Goal: Task Accomplishment & Management: Check status

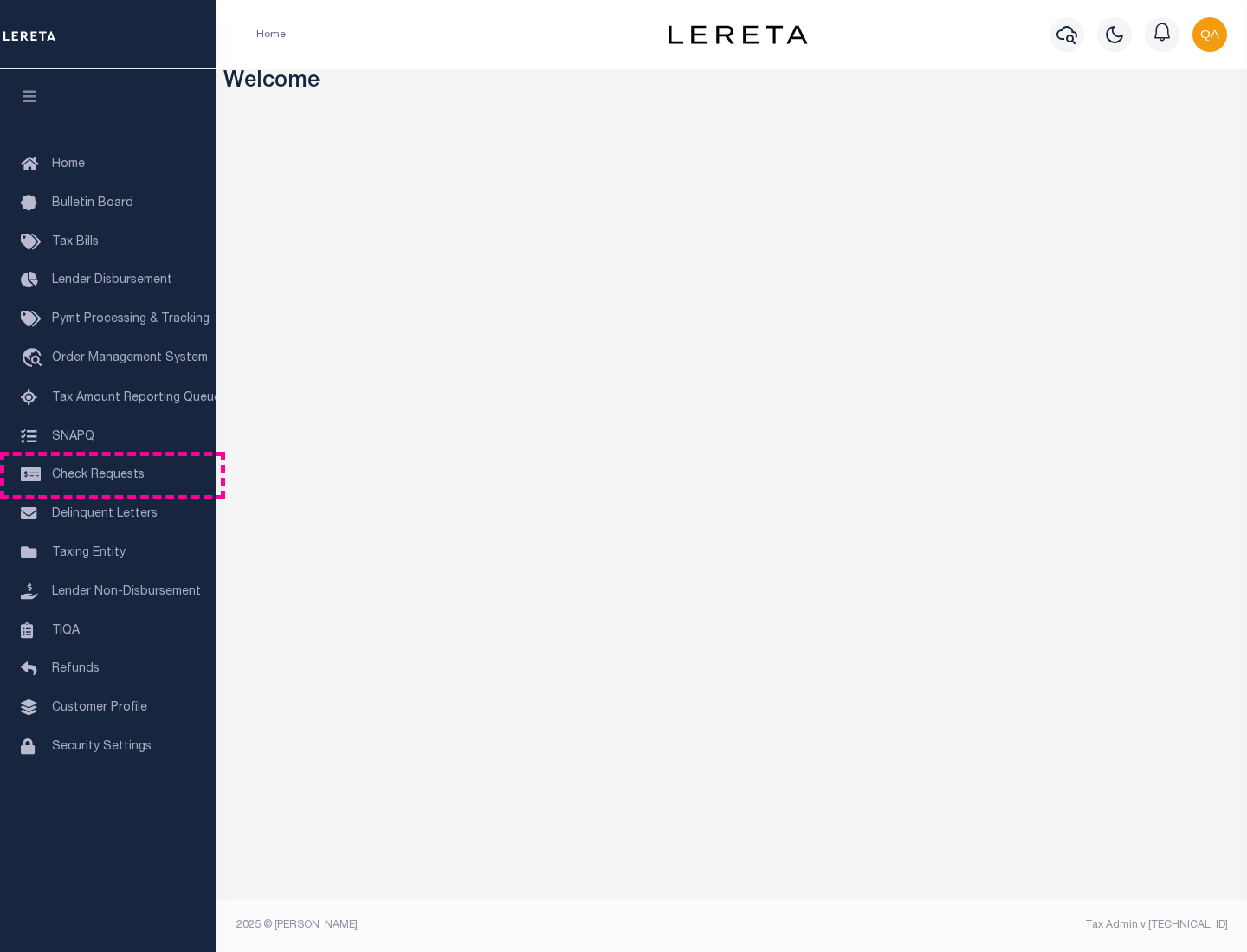
click at [108, 475] on span "Check Requests" at bounding box center [98, 475] width 93 height 13
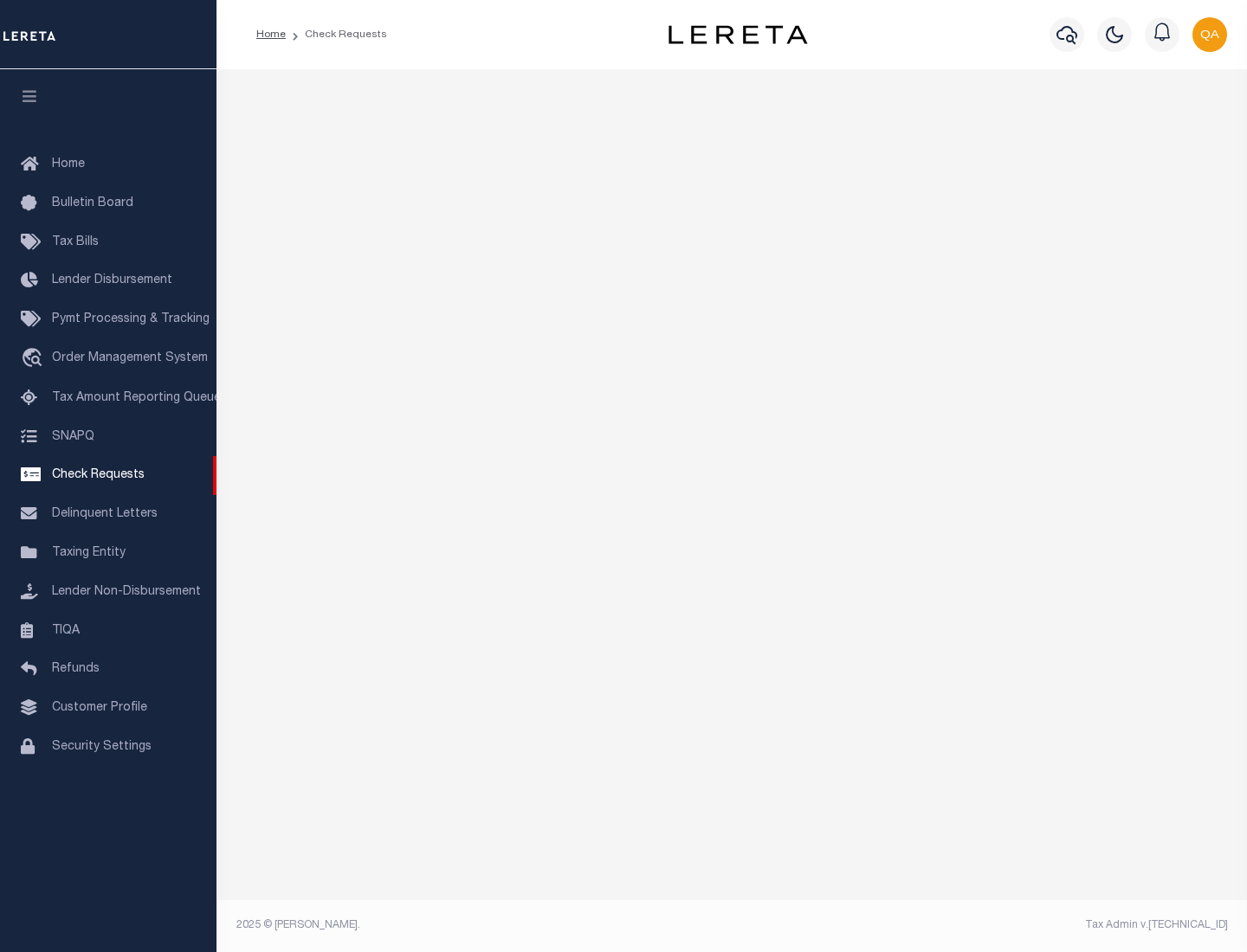
select select "50"
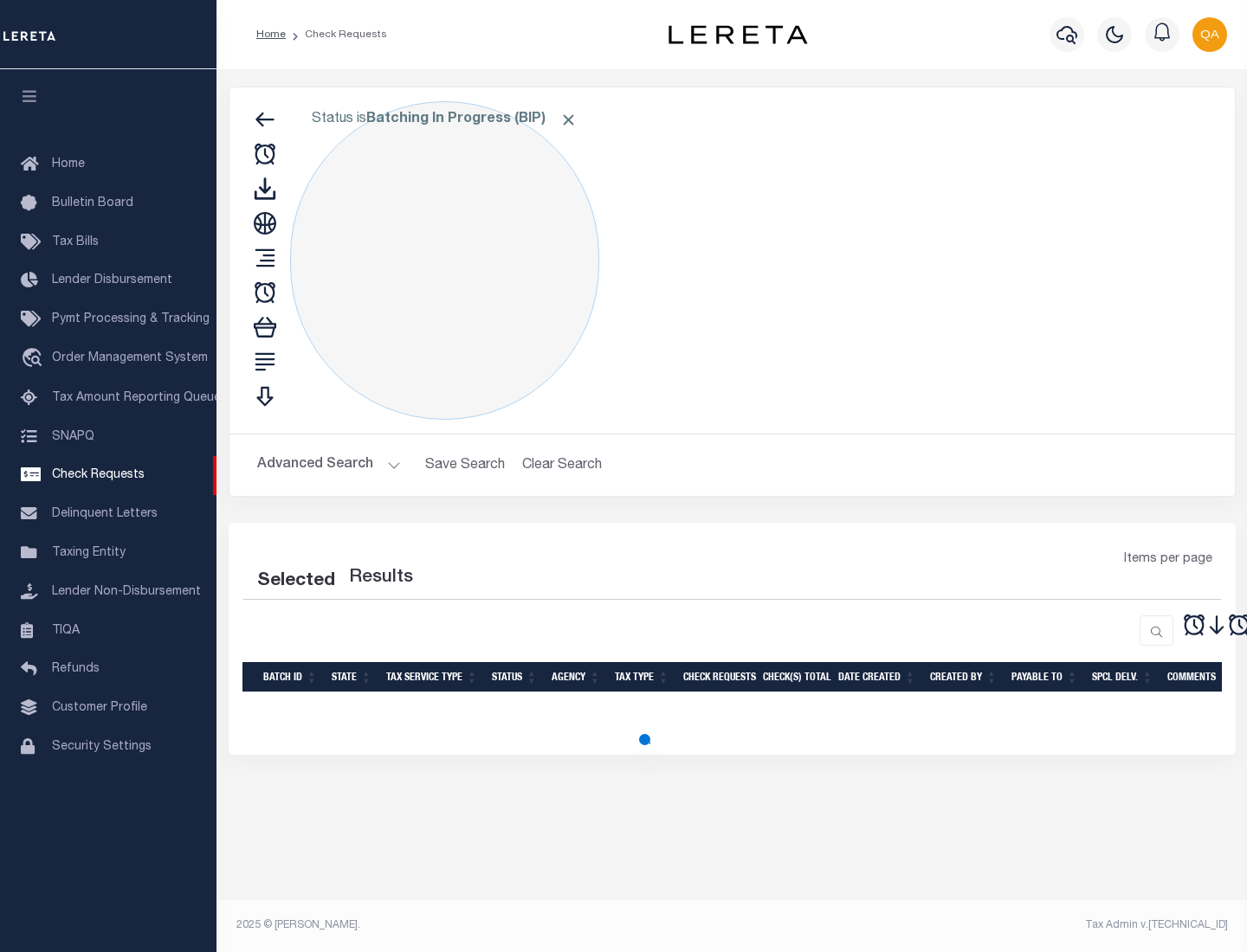
select select "50"
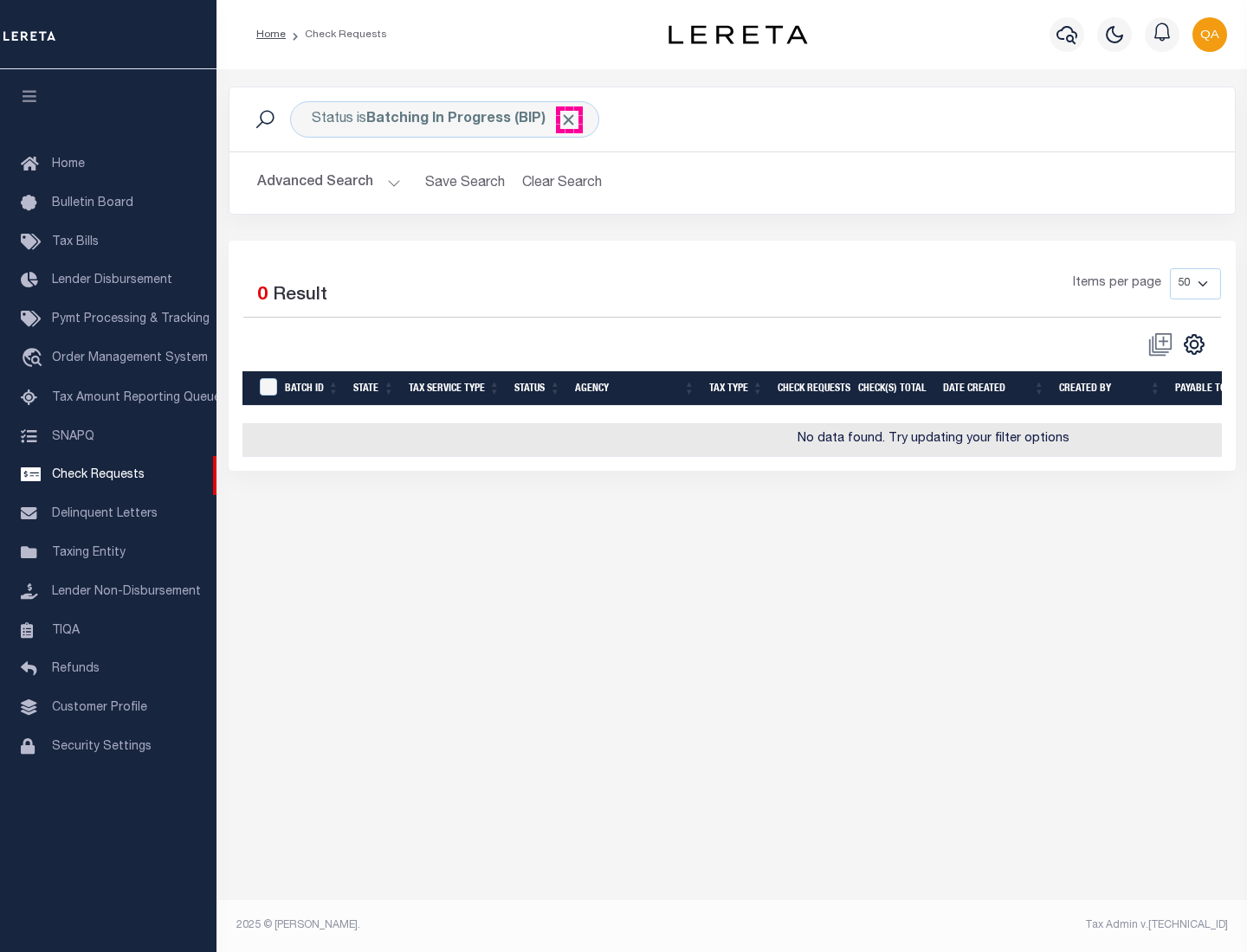
click at [569, 119] on span "Click to Remove" at bounding box center [568, 119] width 18 height 18
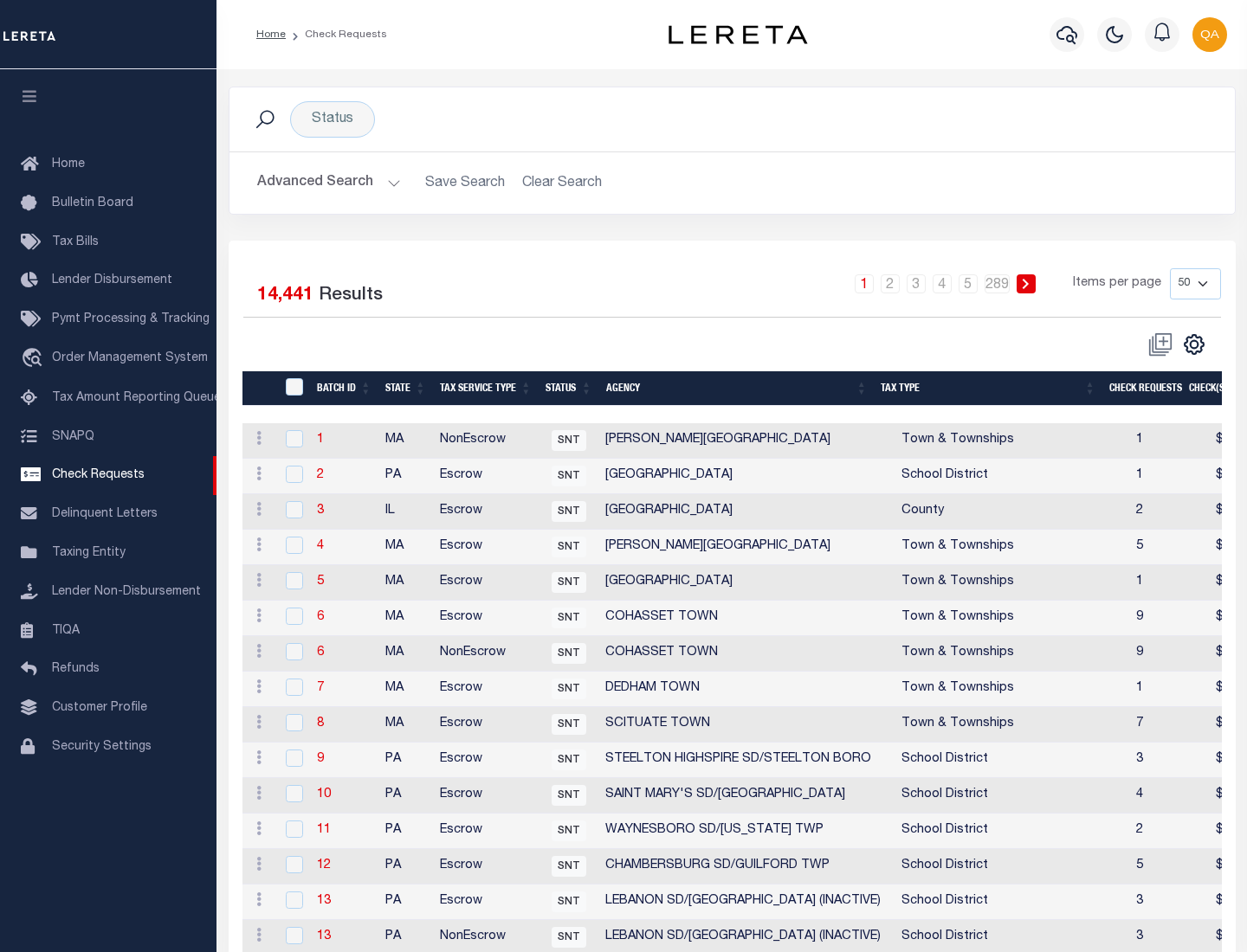
scroll to position [834, 0]
